Goal: Task Accomplishment & Management: Complete application form

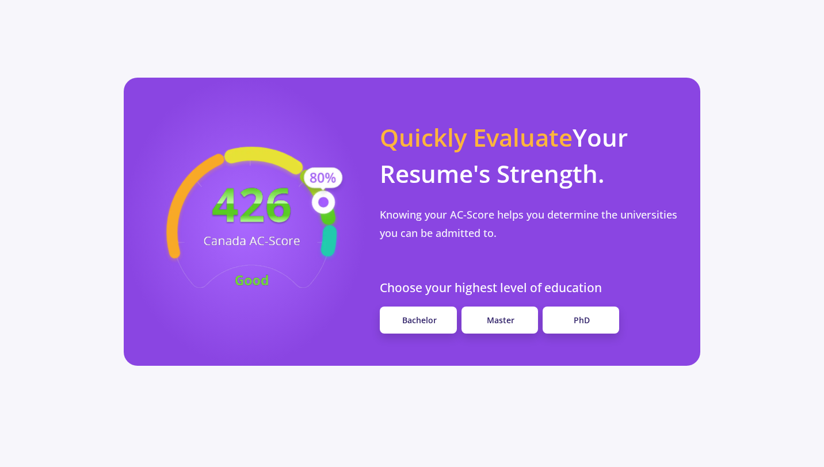
scroll to position [1011, 0]
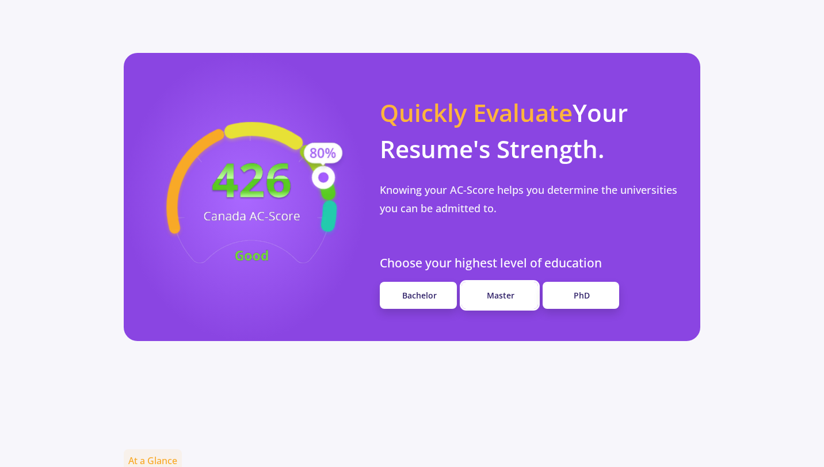
click at [482, 282] on link "Master" at bounding box center [499, 295] width 77 height 27
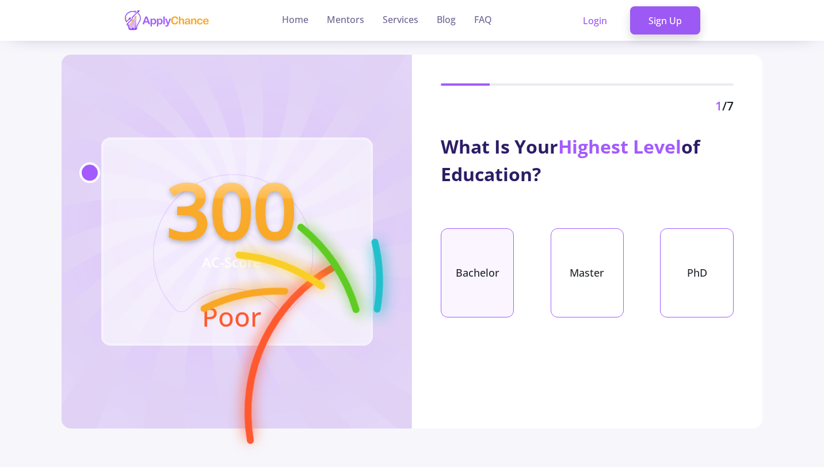
click at [457, 273] on div "Bachelor" at bounding box center [477, 272] width 73 height 89
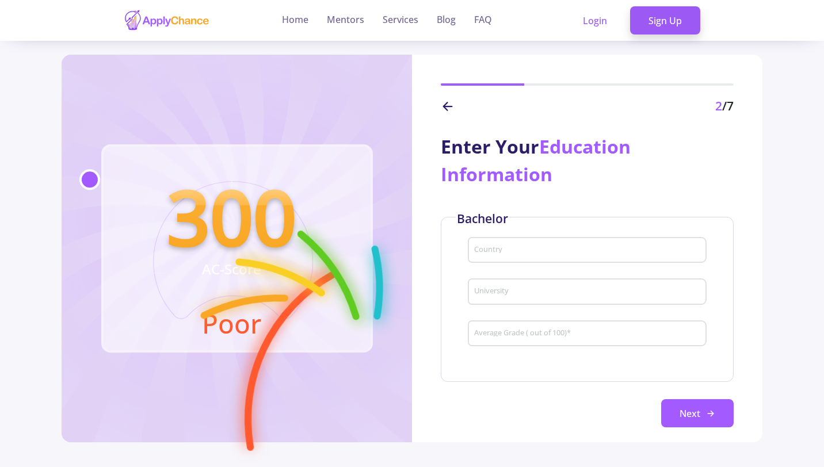
click at [529, 265] on div "Country" at bounding box center [587, 254] width 239 height 38
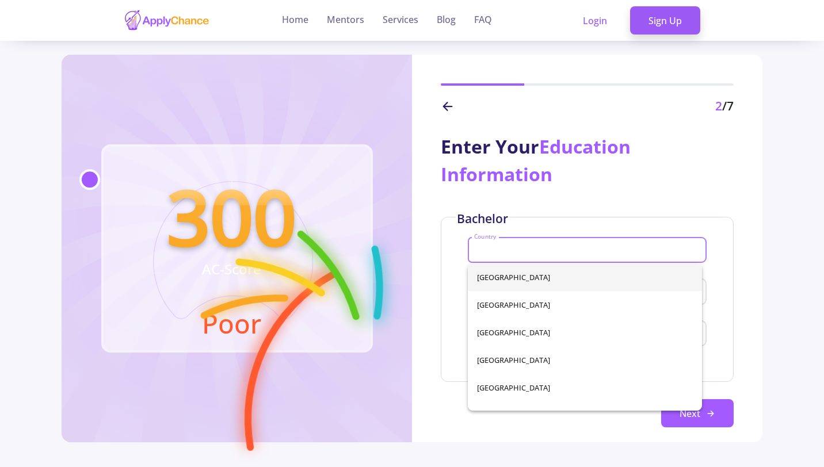
click at [528, 253] on input "Country" at bounding box center [589, 251] width 230 height 10
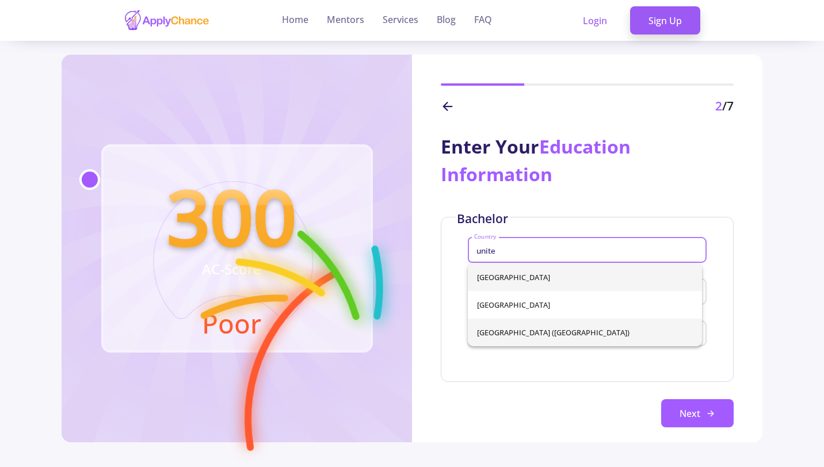
type input "unite"
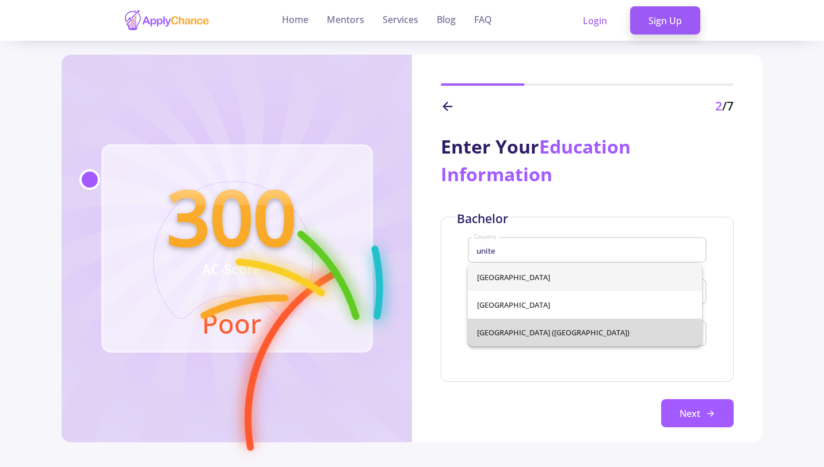
click at [532, 338] on div "[GEOGRAPHIC_DATA] [GEOGRAPHIC_DATA] [GEOGRAPHIC_DATA] ([GEOGRAPHIC_DATA])" at bounding box center [585, 305] width 234 height 83
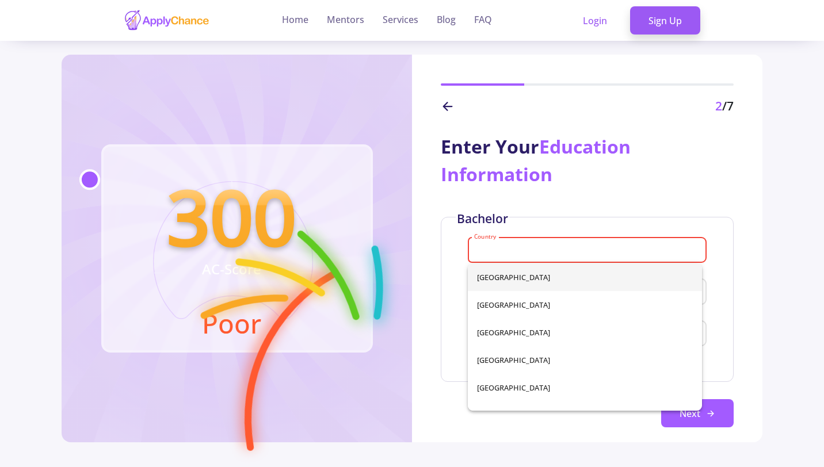
click at [552, 244] on div "Country" at bounding box center [587, 248] width 227 height 30
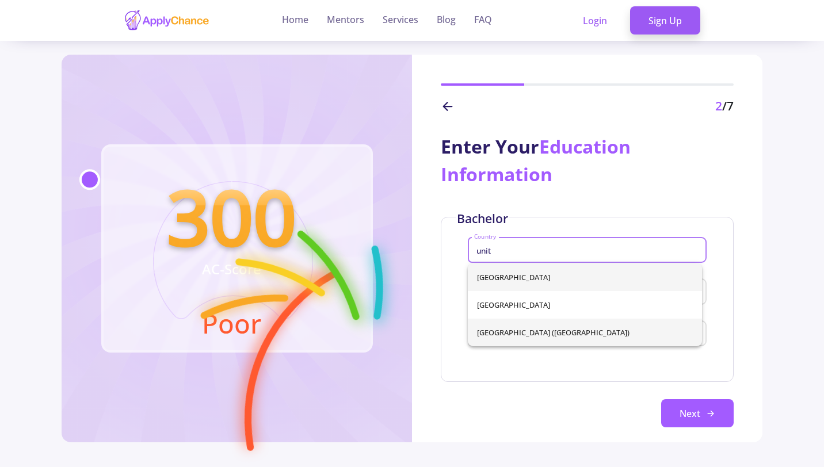
type input "unit"
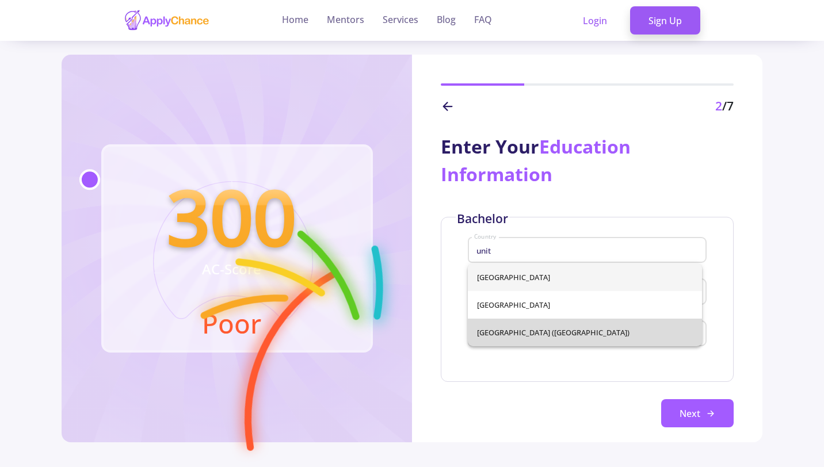
click at [530, 333] on div "United Arab Emirates United Kingdom United States of America (USA)" at bounding box center [585, 305] width 234 height 83
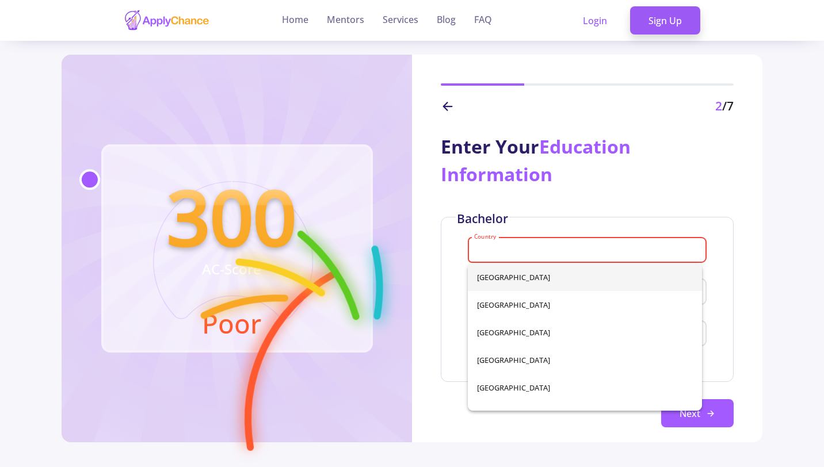
click at [551, 251] on input "Country" at bounding box center [589, 251] width 230 height 10
click at [601, 153] on span "Education Information" at bounding box center [536, 160] width 190 height 52
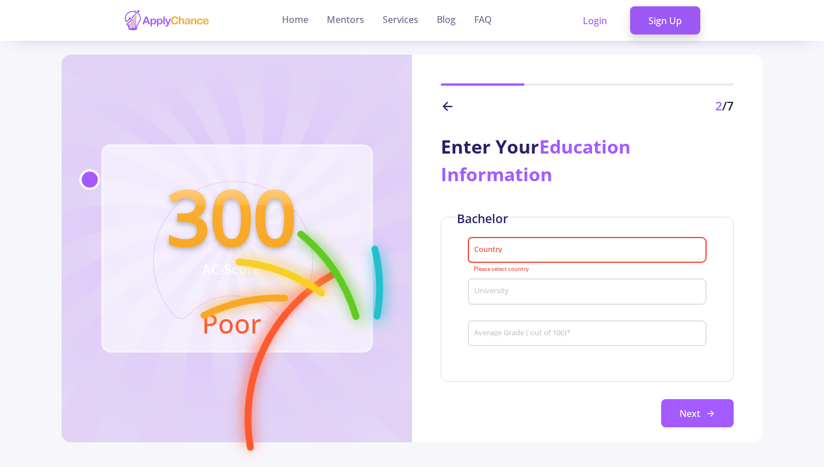
click at [552, 242] on div "Country" at bounding box center [587, 248] width 227 height 30
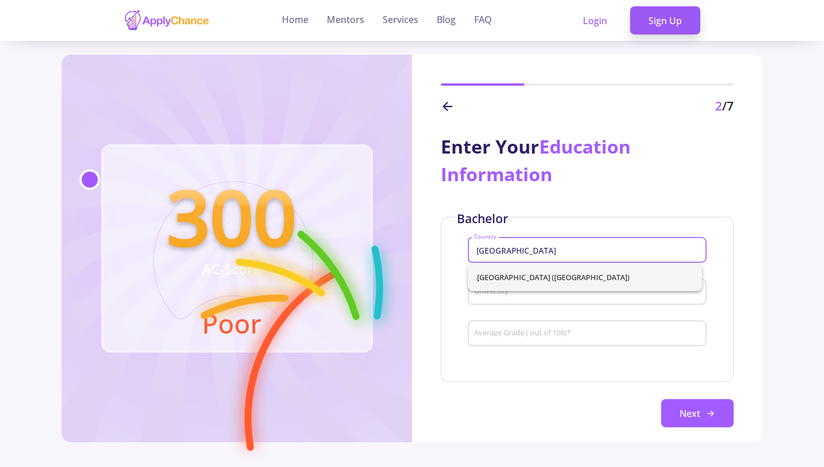
type input "United States of America"
click at [617, 184] on div "Enter Your Education Information" at bounding box center [587, 160] width 293 height 55
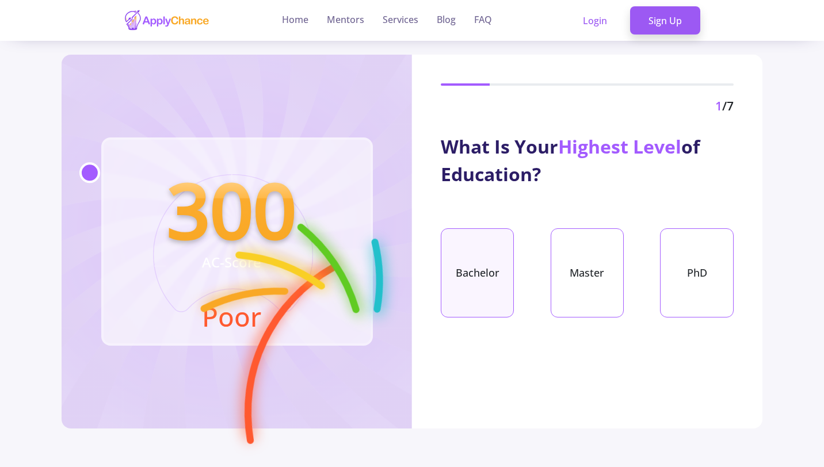
click at [487, 266] on div "Bachelor" at bounding box center [477, 272] width 73 height 89
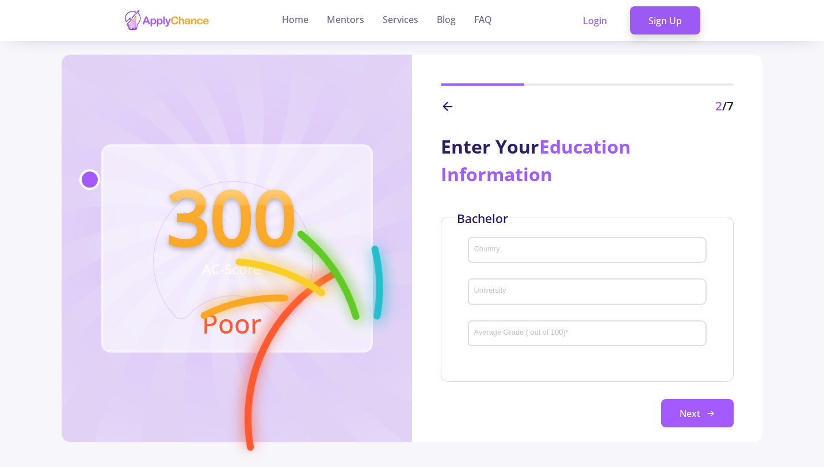
click at [514, 259] on div "Country" at bounding box center [587, 248] width 227 height 30
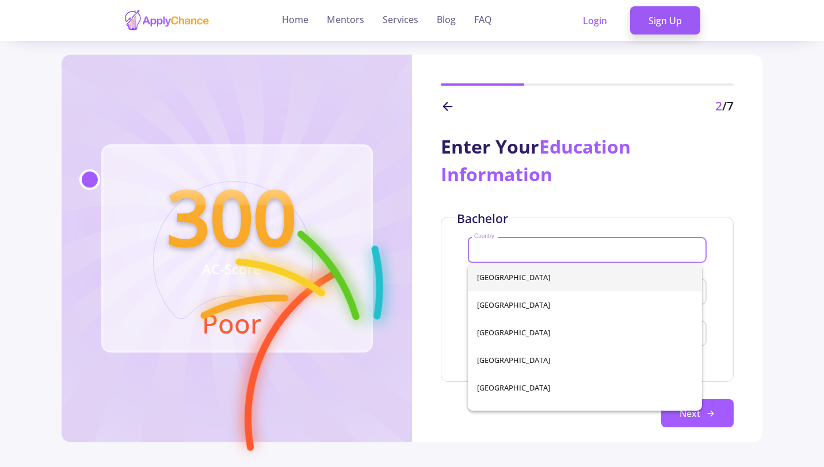
click at [514, 253] on input "Country" at bounding box center [589, 251] width 230 height 10
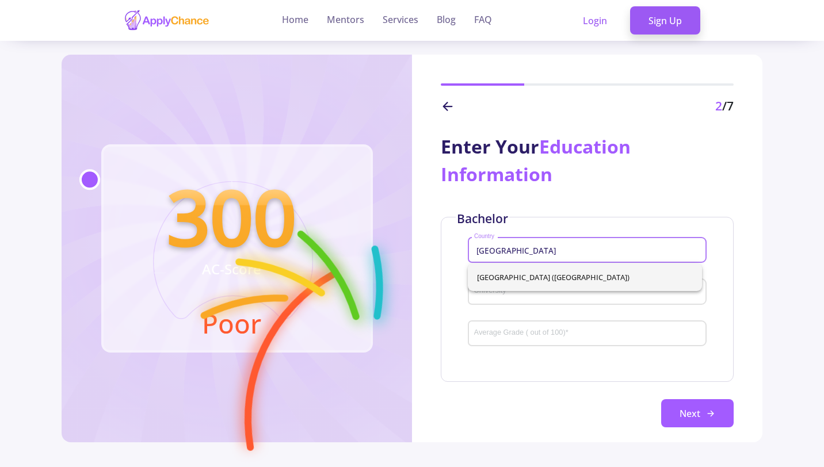
click at [516, 270] on span "[GEOGRAPHIC_DATA] ([GEOGRAPHIC_DATA])" at bounding box center [585, 278] width 216 height 28
type input "[GEOGRAPHIC_DATA] ([GEOGRAPHIC_DATA])"
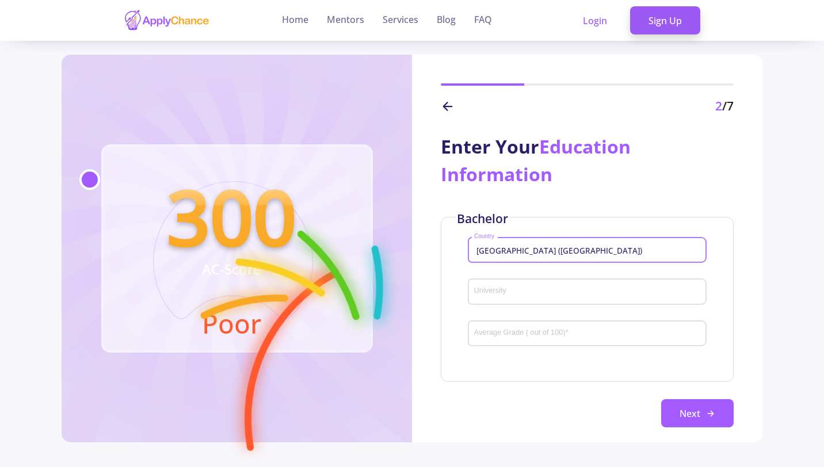
click at [514, 291] on input "University" at bounding box center [589, 292] width 230 height 10
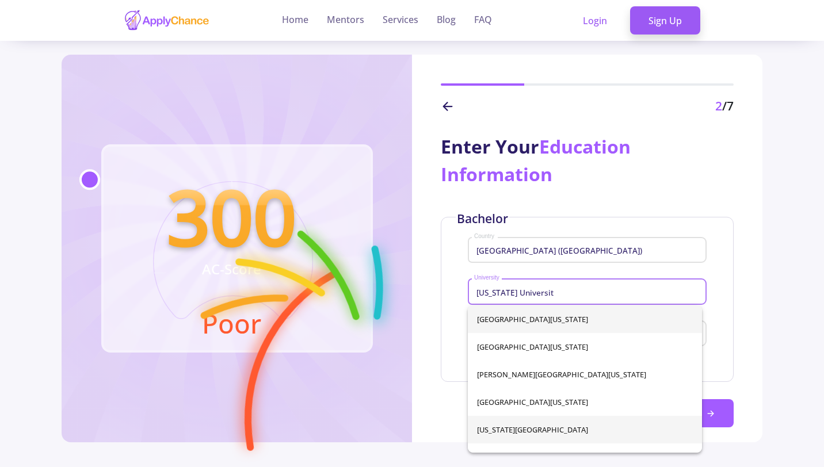
type input "[US_STATE] Universit"
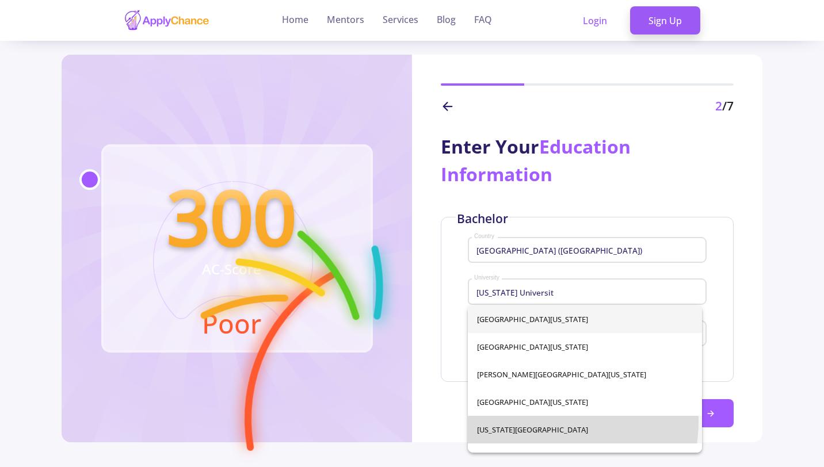
click at [522, 421] on div "[GEOGRAPHIC_DATA][US_STATE] [GEOGRAPHIC_DATA][US_STATE] [PERSON_NAME][GEOGRAPHI…" at bounding box center [585, 379] width 234 height 147
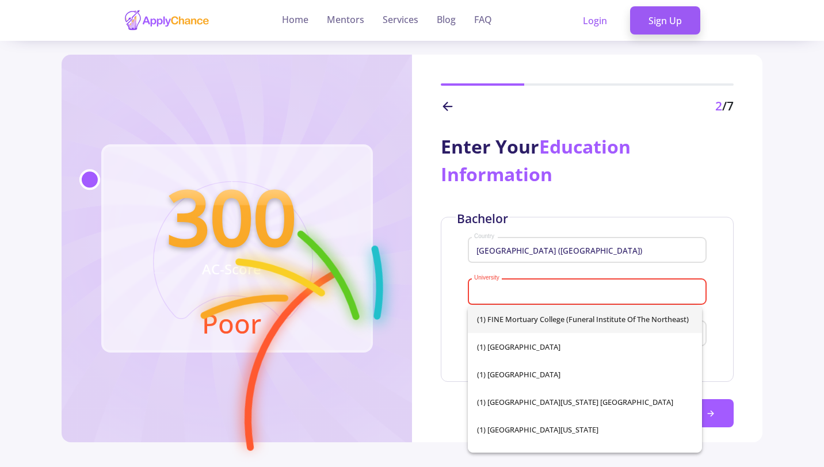
scroll to position [216, 0]
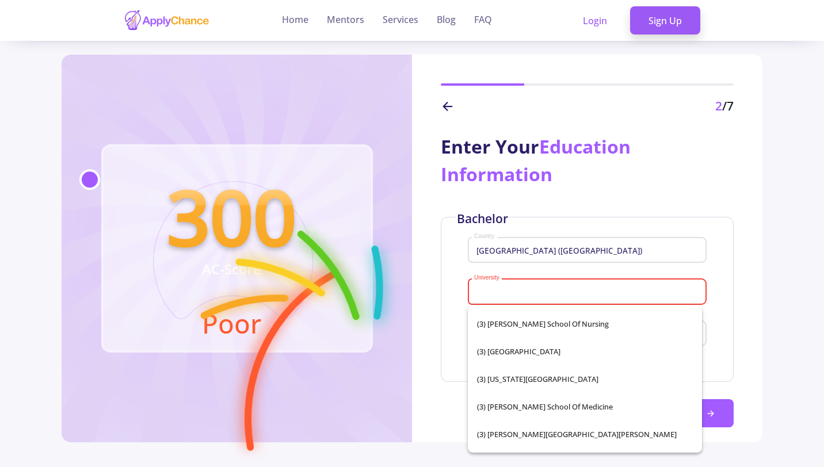
click at [553, 296] on input "University" at bounding box center [589, 292] width 230 height 10
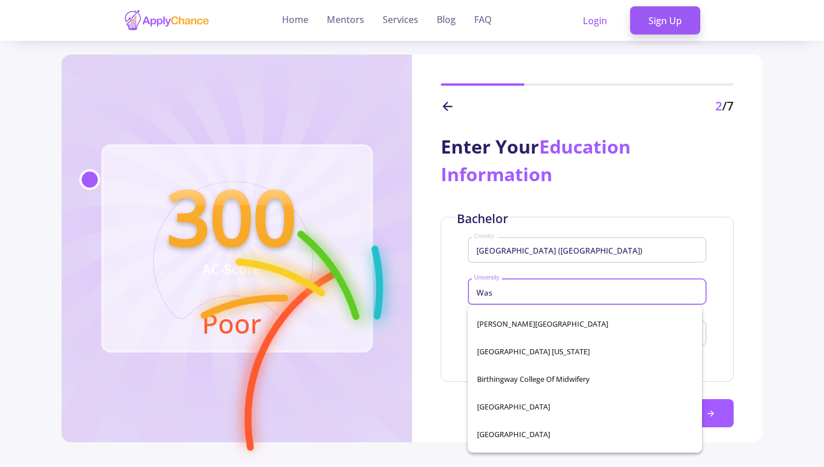
scroll to position [0, 0]
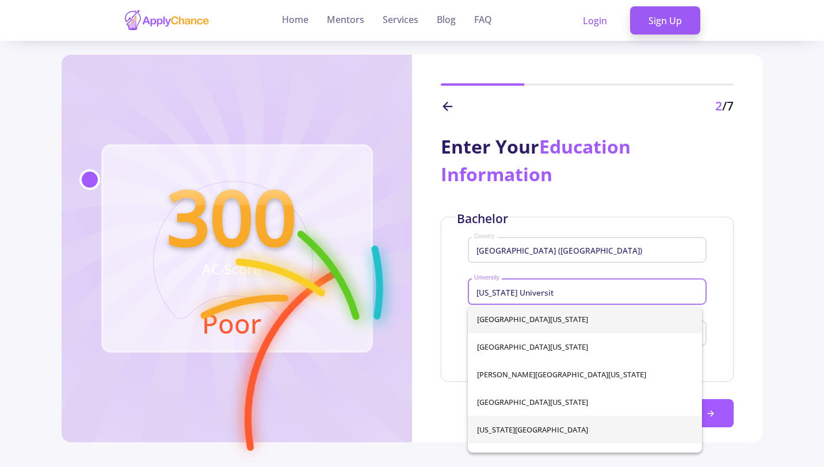
type input "[US_STATE] Universit"
click at [545, 430] on div "[GEOGRAPHIC_DATA][US_STATE] [GEOGRAPHIC_DATA][US_STATE] [PERSON_NAME][GEOGRAPHI…" at bounding box center [585, 379] width 234 height 147
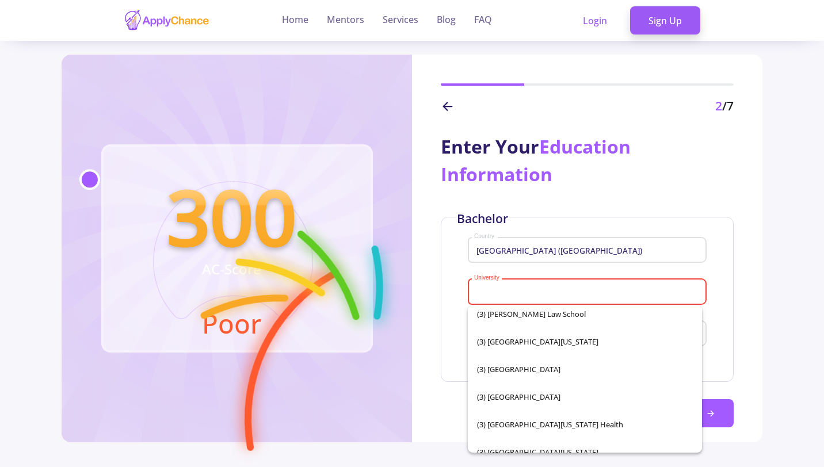
scroll to position [843, 0]
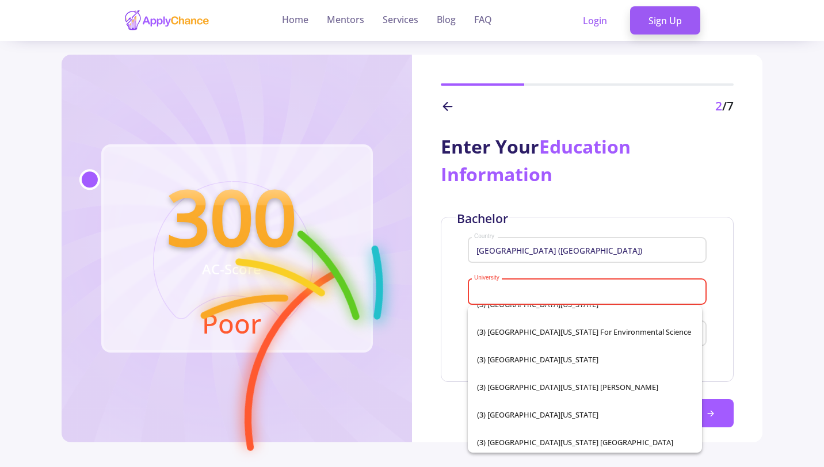
click at [604, 286] on div "University" at bounding box center [587, 289] width 227 height 30
click at [604, 293] on input "University" at bounding box center [589, 292] width 230 height 10
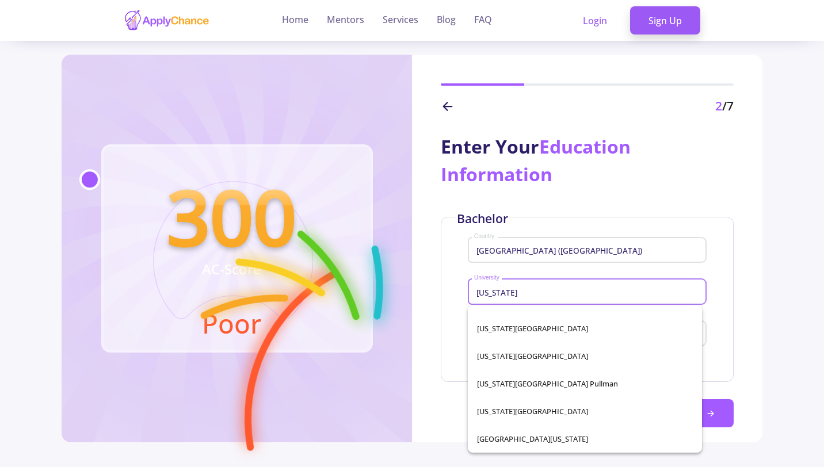
scroll to position [10, 0]
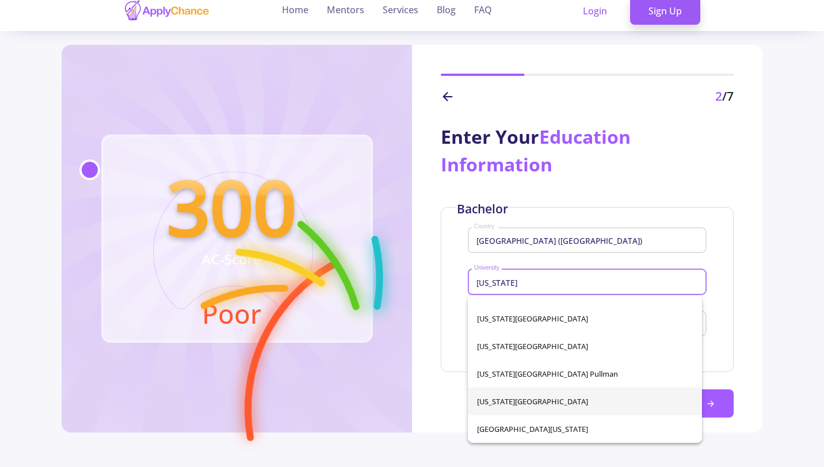
click at [571, 402] on span "[US_STATE][GEOGRAPHIC_DATA]" at bounding box center [585, 402] width 216 height 28
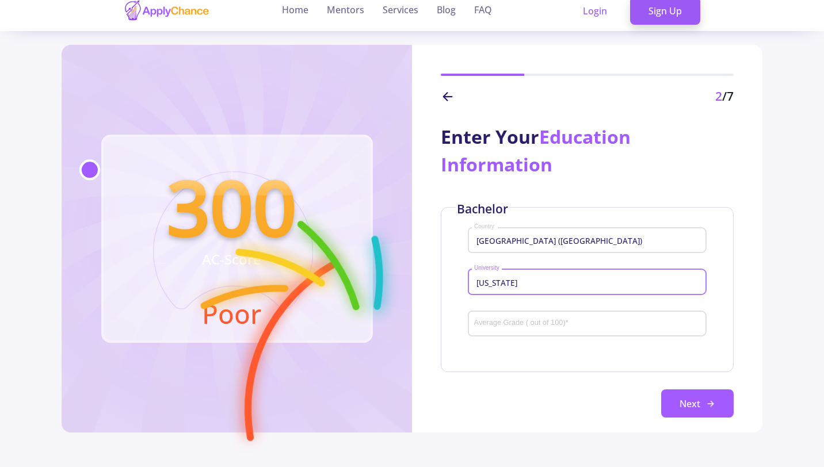
type input "[US_STATE][GEOGRAPHIC_DATA]"
click at [597, 319] on div "Average Grade ( out of 100) *" at bounding box center [587, 322] width 227 height 30
type input "93"
click at [569, 379] on div "Bachelor [GEOGRAPHIC_DATA] ([GEOGRAPHIC_DATA]) Country [US_STATE][GEOGRAPHIC_DA…" at bounding box center [587, 312] width 293 height 211
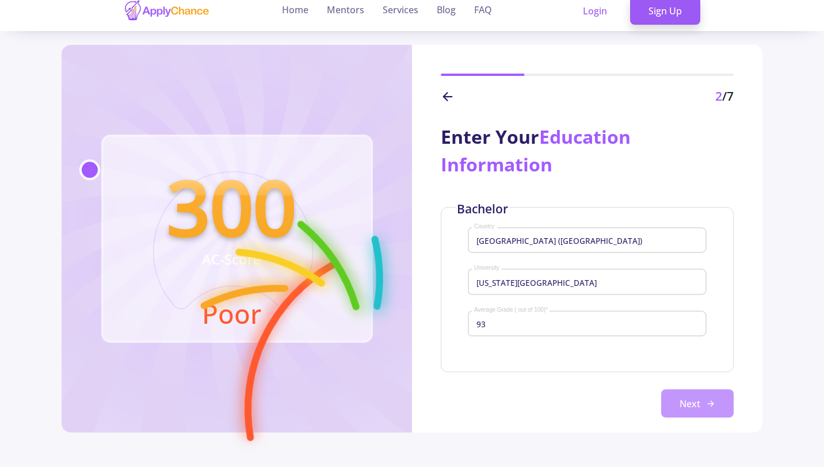
click at [666, 393] on button "Next" at bounding box center [697, 404] width 72 height 29
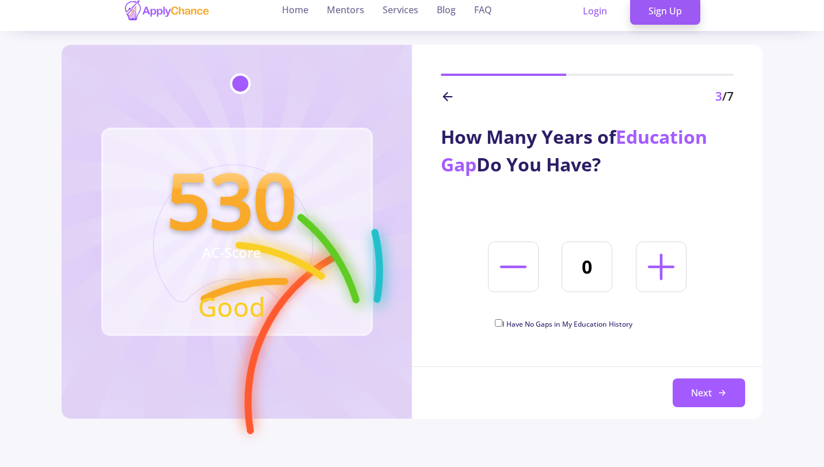
click at [541, 326] on span "I Have No Gaps in My Education History" at bounding box center [567, 324] width 130 height 10
click at [502, 326] on input "I Have No Gaps in My Education History" at bounding box center [498, 322] width 7 height 7
checkbox input "true"
click at [701, 398] on button "Next" at bounding box center [709, 393] width 72 height 29
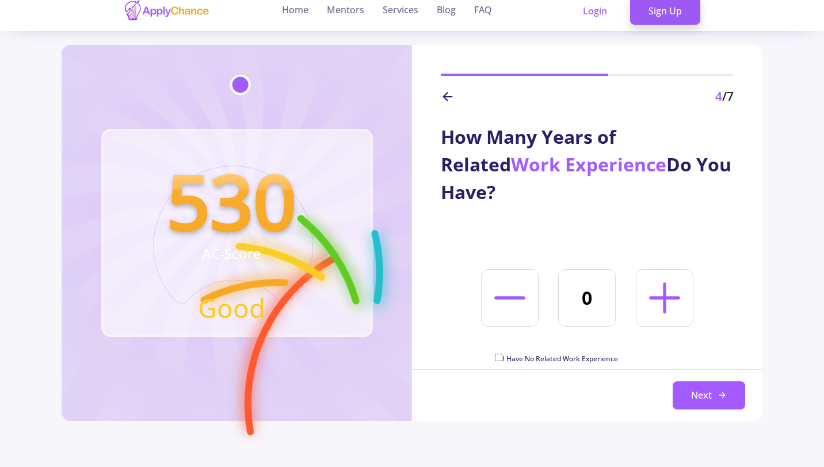
click at [673, 293] on icon at bounding box center [664, 297] width 49 height 49
click at [673, 292] on icon at bounding box center [664, 297] width 49 height 49
type input "3"
click at [693, 388] on button "Next" at bounding box center [709, 395] width 72 height 29
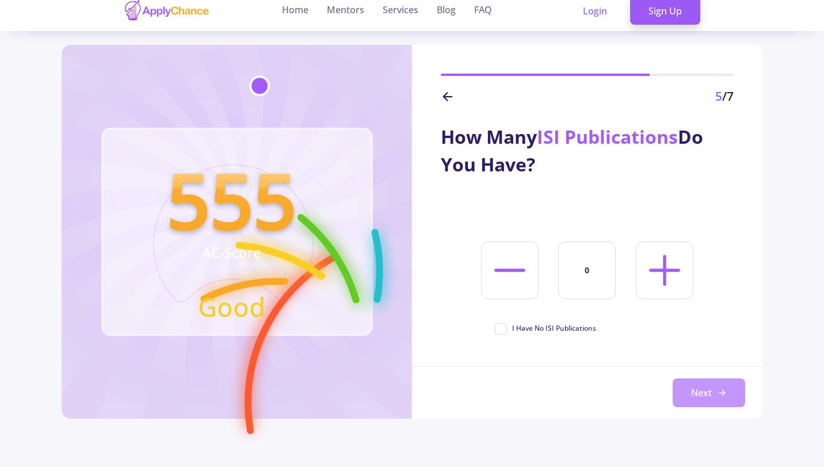
click at [691, 392] on button "Next" at bounding box center [709, 393] width 72 height 29
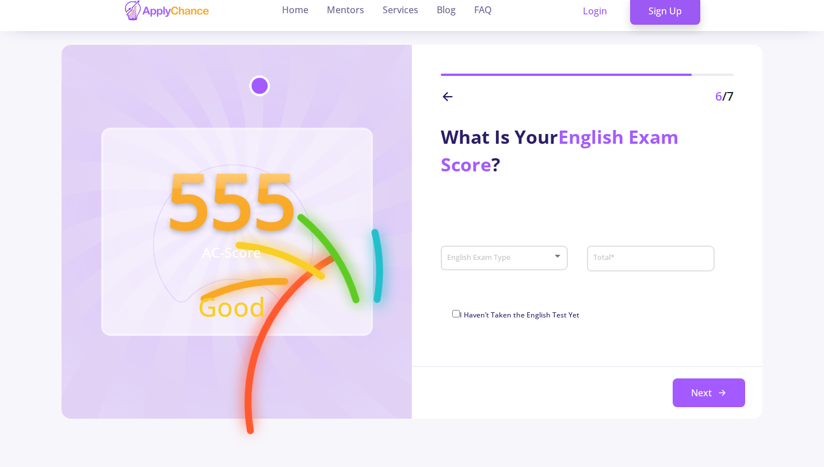
click at [558, 253] on div at bounding box center [557, 256] width 10 height 9
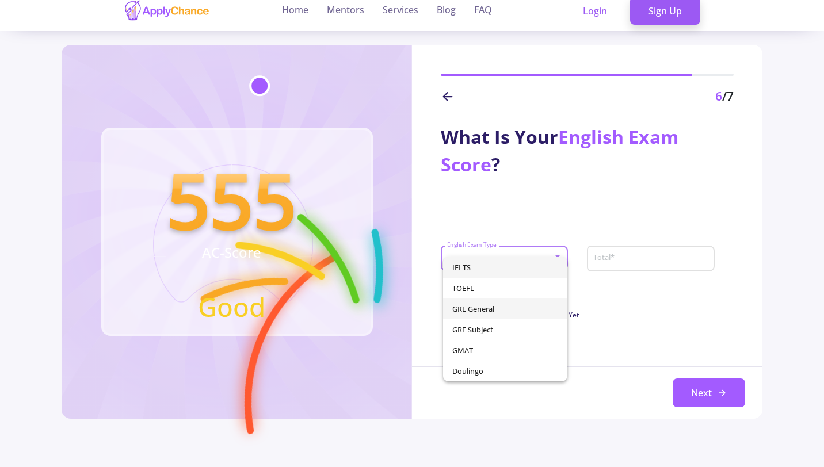
click at [511, 313] on span "GRE General" at bounding box center [505, 309] width 106 height 21
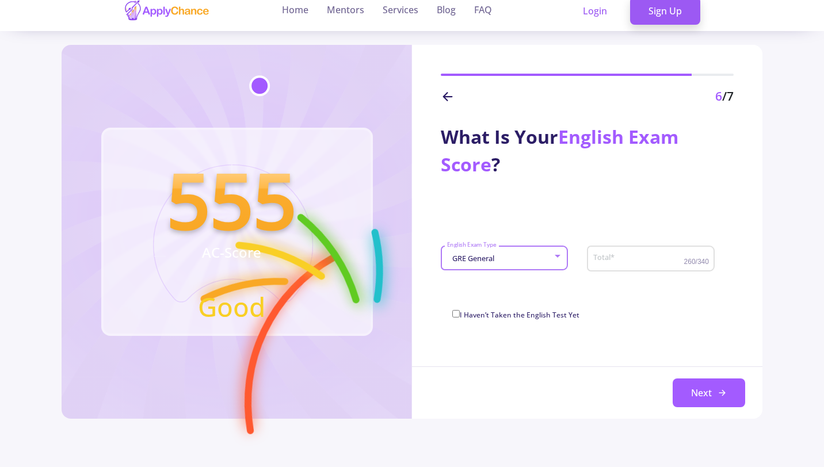
click at [650, 254] on input "Total *" at bounding box center [640, 259] width 94 height 10
click at [552, 259] on div at bounding box center [557, 256] width 10 height 9
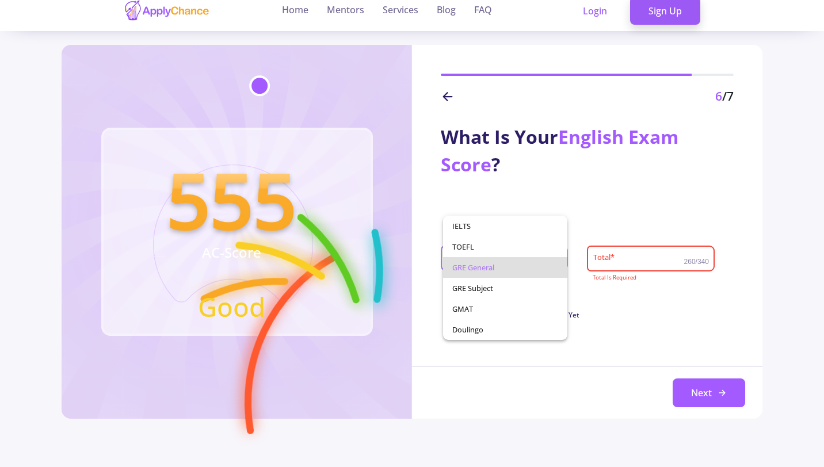
click at [597, 211] on div at bounding box center [412, 233] width 824 height 467
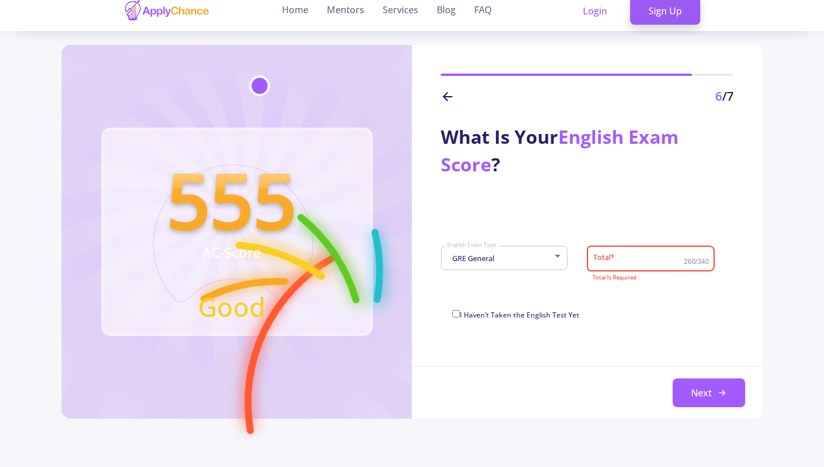
click at [614, 251] on div "Total *" at bounding box center [638, 257] width 91 height 30
type input "2"
type input "335"
click at [627, 341] on div "What Is Your English Exam Score ? GRE General English Exam Type 335 Total * 260…" at bounding box center [587, 263] width 350 height 314
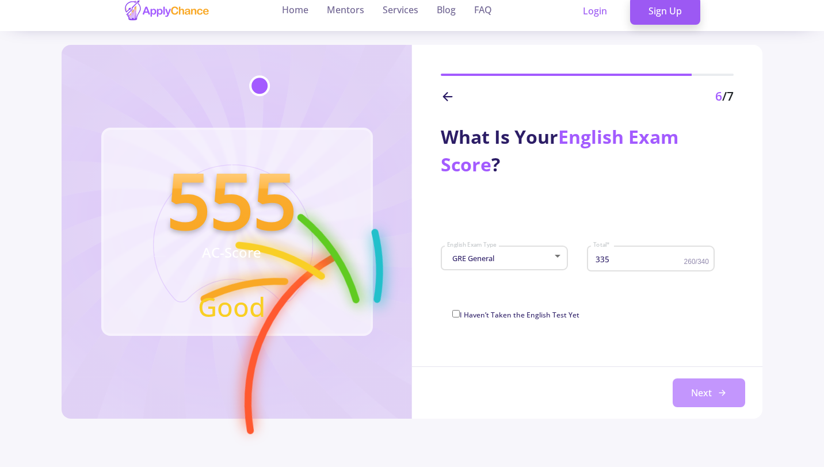
click at [685, 402] on button "Next" at bounding box center [709, 393] width 72 height 29
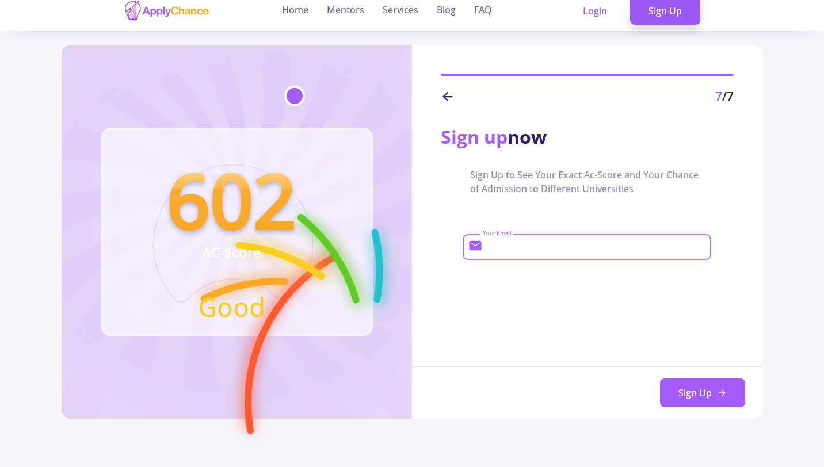
click at [569, 251] on input "Your Email" at bounding box center [595, 247] width 227 height 10
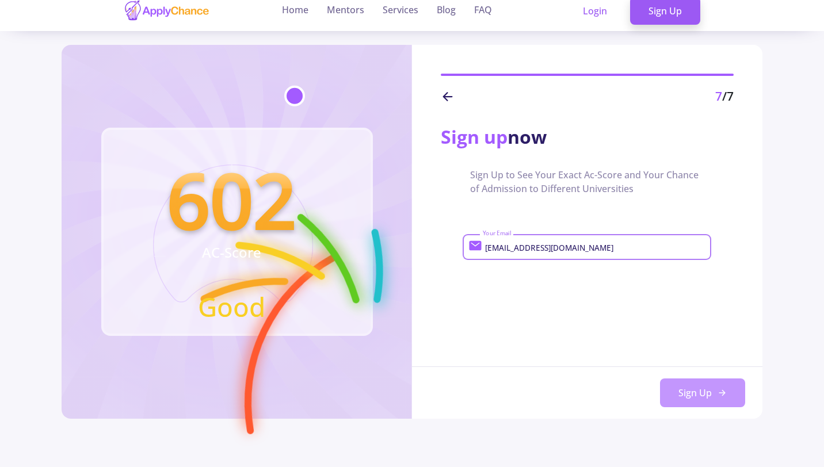
type input "[EMAIL_ADDRESS][DOMAIN_NAME]"
click at [684, 402] on button "Sign Up" at bounding box center [702, 393] width 85 height 29
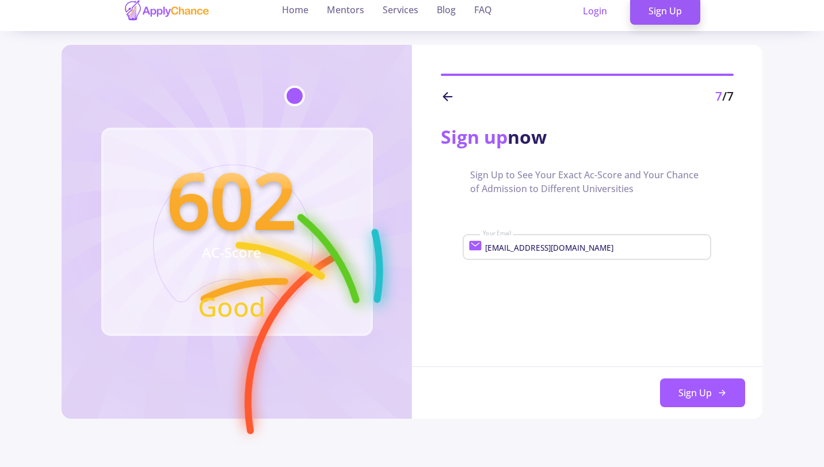
scroll to position [0, 0]
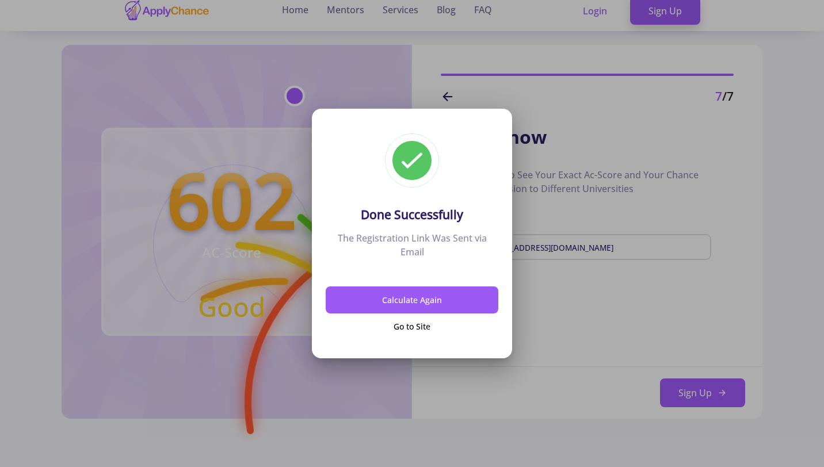
click at [453, 379] on div at bounding box center [412, 233] width 824 height 467
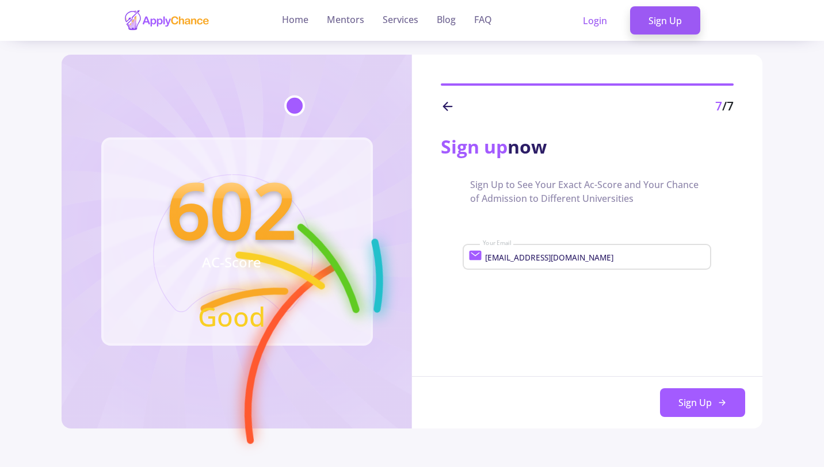
click at [568, 264] on div "[EMAIL_ADDRESS][DOMAIN_NAME] Your Email" at bounding box center [594, 255] width 224 height 30
